Goal: Check status: Check status

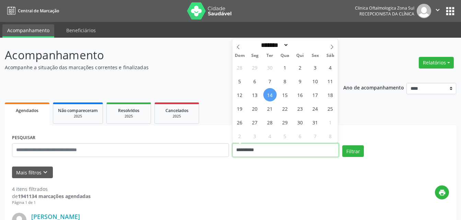
click at [243, 150] on input "**********" at bounding box center [285, 150] width 107 height 14
click at [300, 96] on span "16" at bounding box center [299, 94] width 13 height 13
type input "**********"
click at [300, 96] on span "16" at bounding box center [299, 94] width 13 height 13
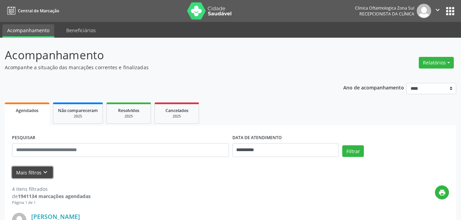
click at [26, 172] on button "Mais filtros keyboard_arrow_down" at bounding box center [32, 173] width 41 height 12
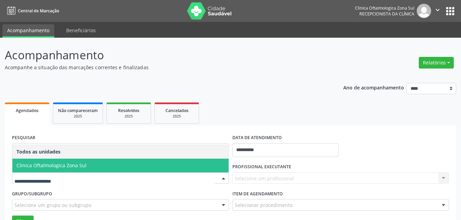
click at [47, 165] on span "Clinica Oftalmologica Zona Sul" at bounding box center [51, 165] width 70 height 7
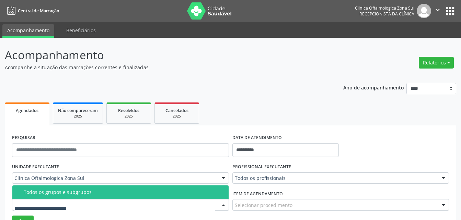
click at [49, 194] on div "Todos os grupos e subgrupos" at bounding box center [124, 192] width 201 height 5
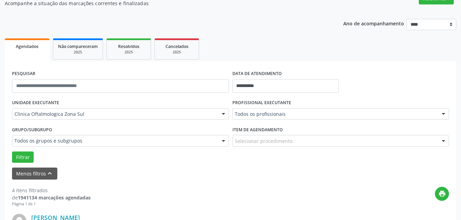
scroll to position [69, 0]
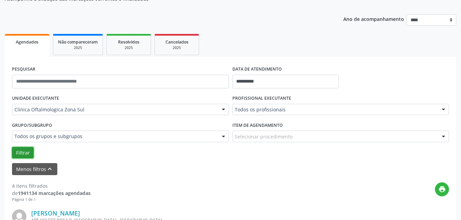
click at [17, 150] on button "Filtrar" at bounding box center [23, 153] width 22 height 12
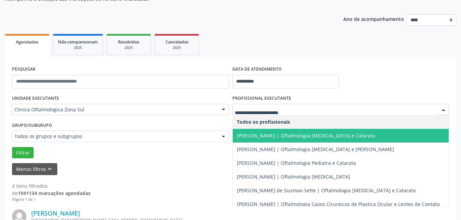
click at [251, 135] on span "[PERSON_NAME] | Oftalmologia [MEDICAL_DATA] e Catarata" at bounding box center [306, 135] width 138 height 7
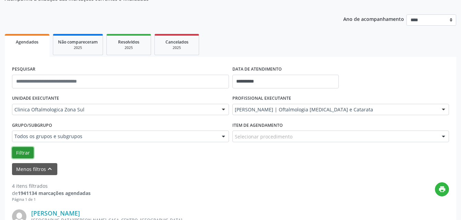
click at [24, 153] on button "Filtrar" at bounding box center [23, 153] width 22 height 12
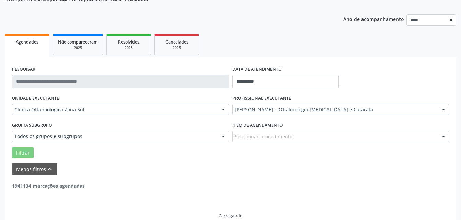
scroll to position [57, 0]
